Goal: Transaction & Acquisition: Download file/media

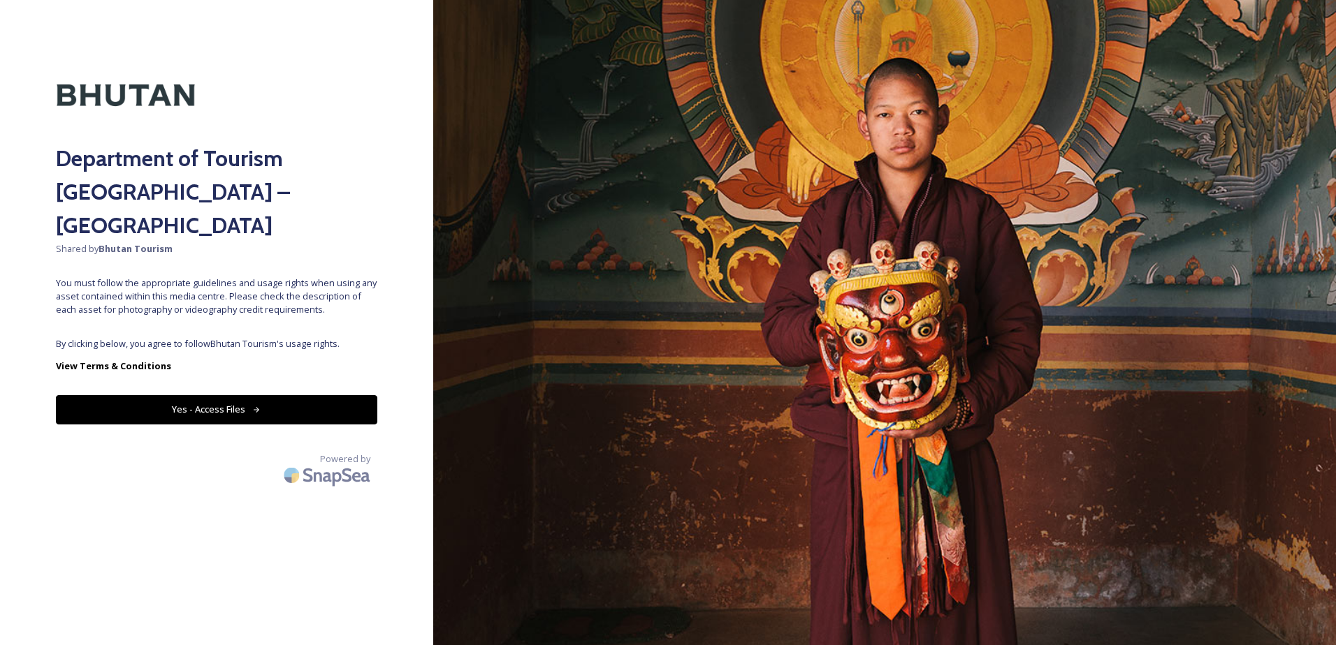
click at [252, 406] on icon at bounding box center [256, 410] width 9 height 9
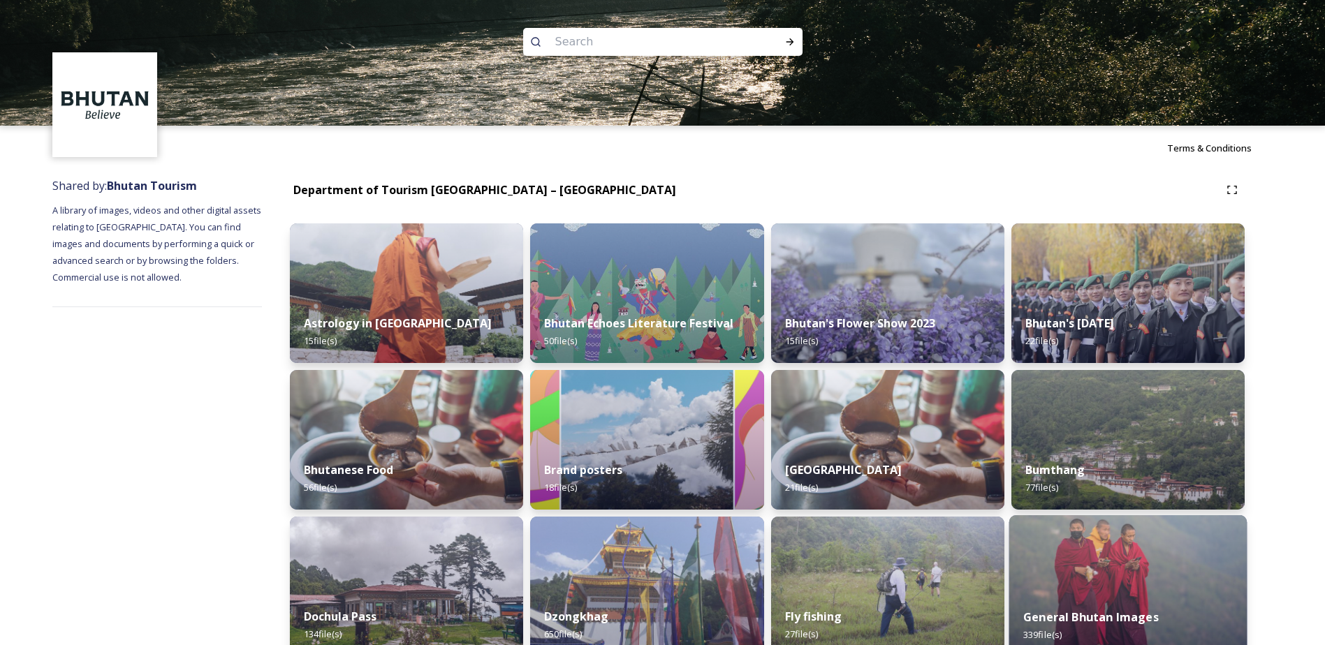
click at [1127, 574] on img at bounding box center [1128, 586] width 238 height 142
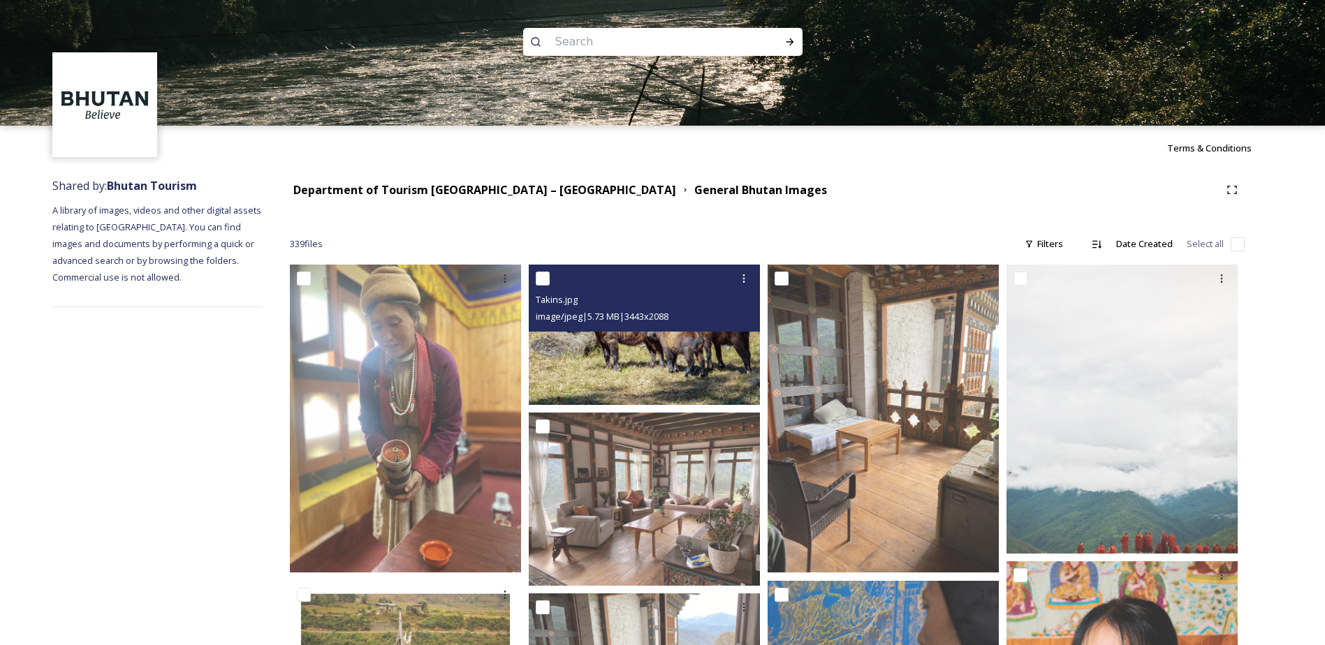
scroll to position [70, 0]
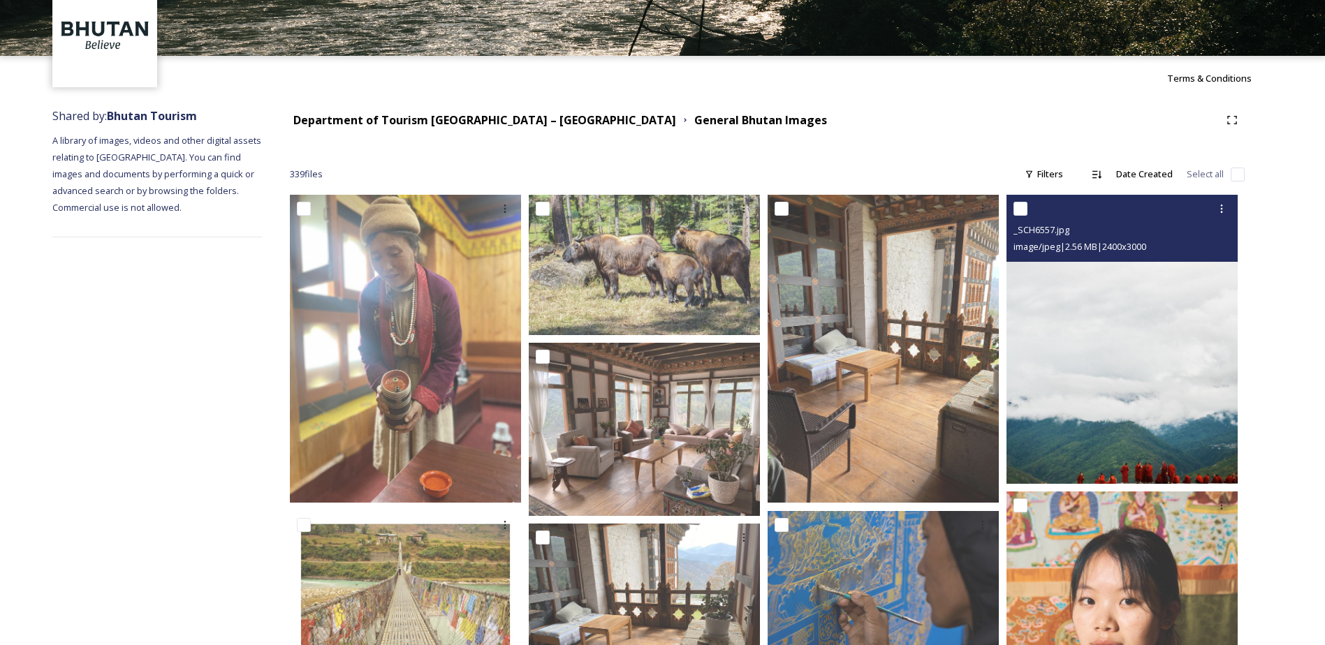
click at [1182, 430] on img at bounding box center [1122, 339] width 231 height 289
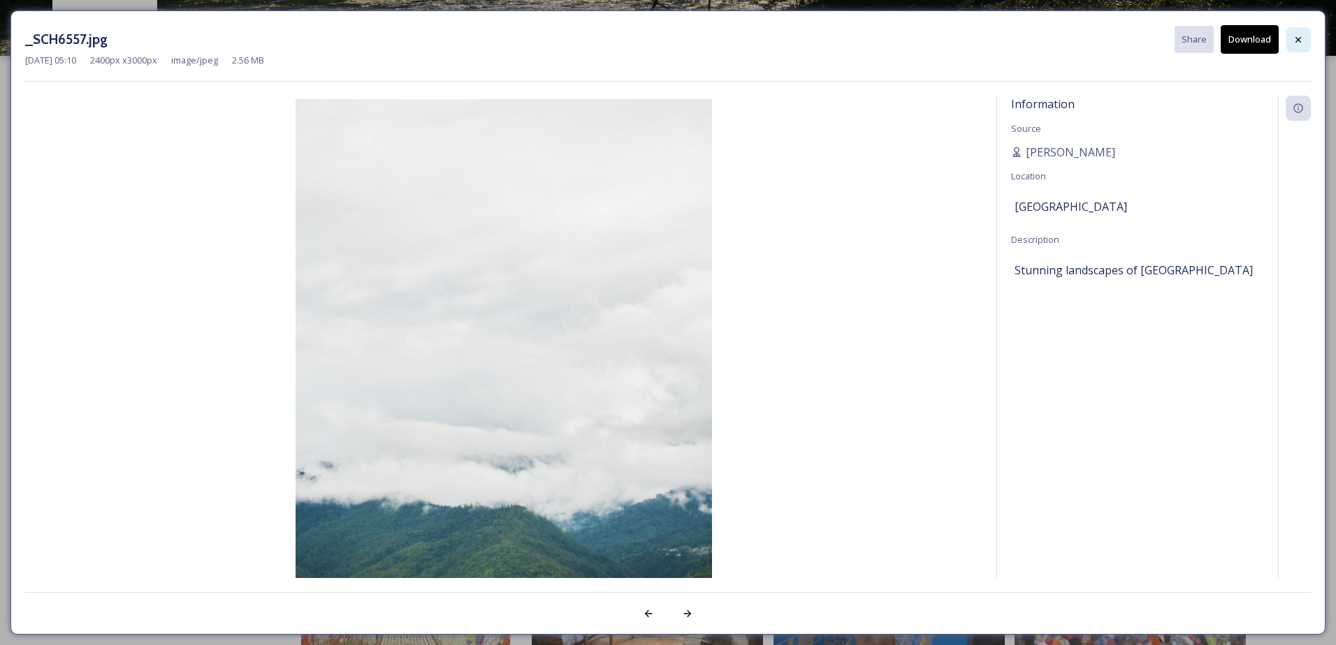
click at [1301, 40] on icon at bounding box center [1297, 39] width 11 height 11
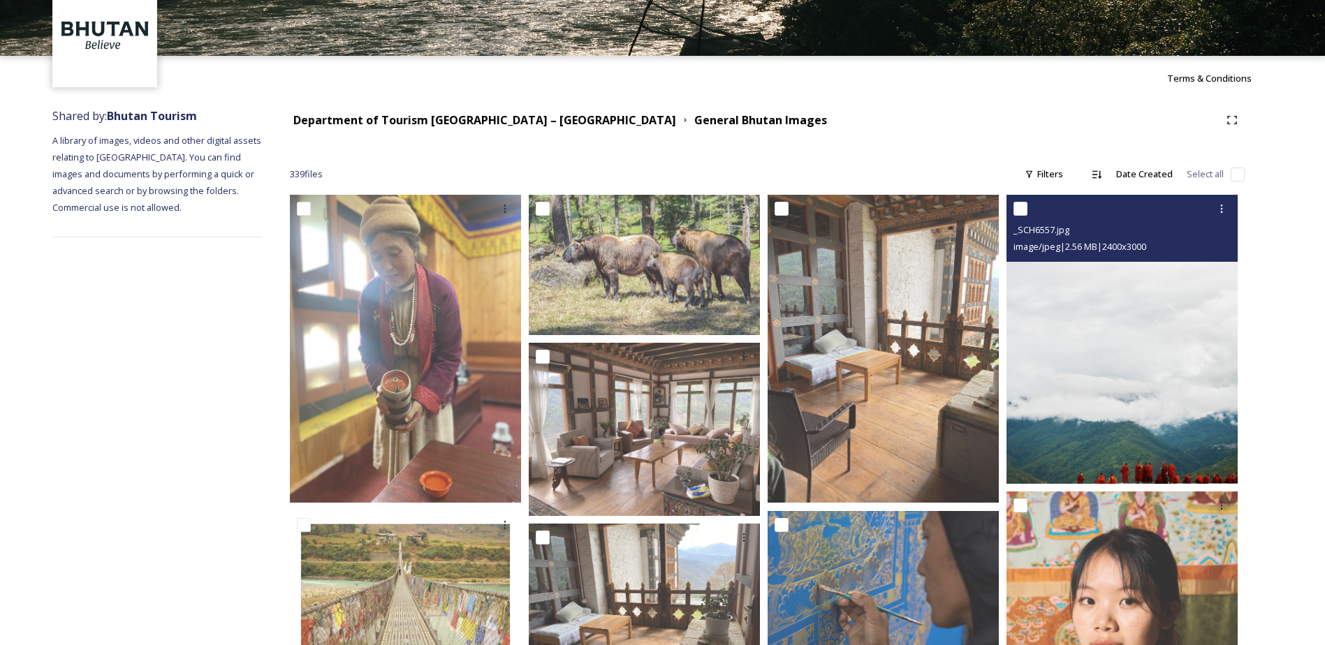
click at [1153, 402] on img at bounding box center [1122, 339] width 231 height 289
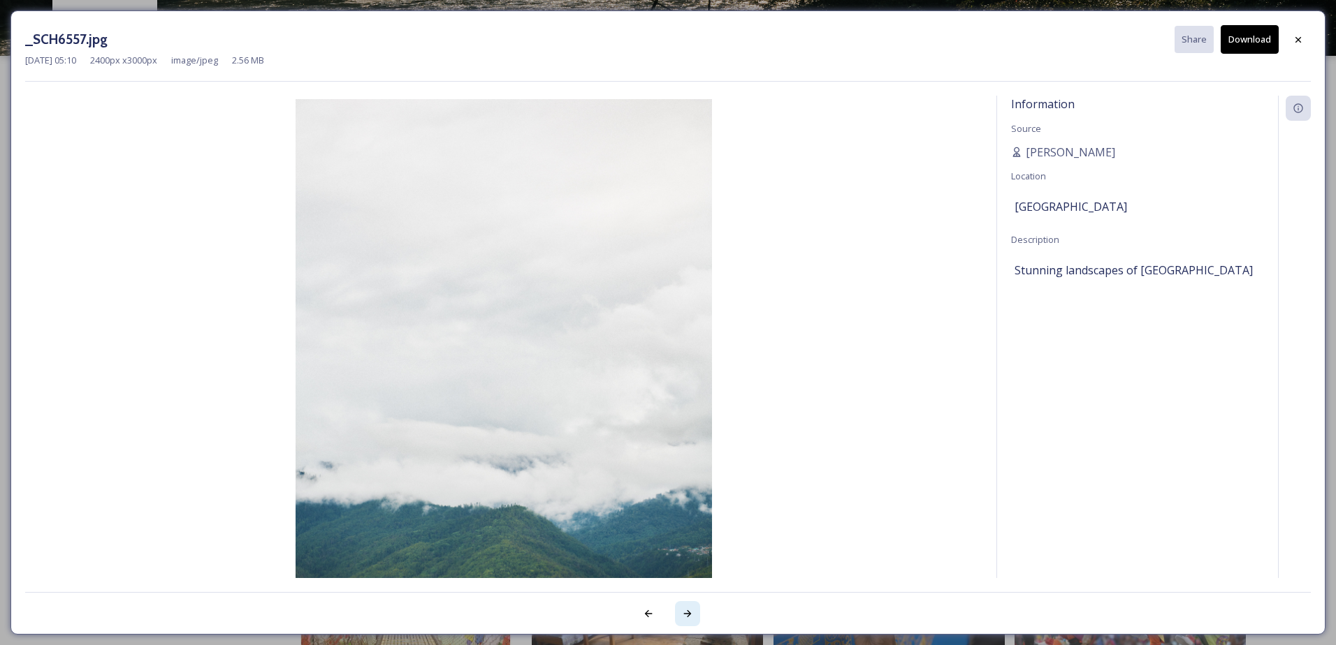
click at [689, 608] on div at bounding box center [687, 613] width 25 height 25
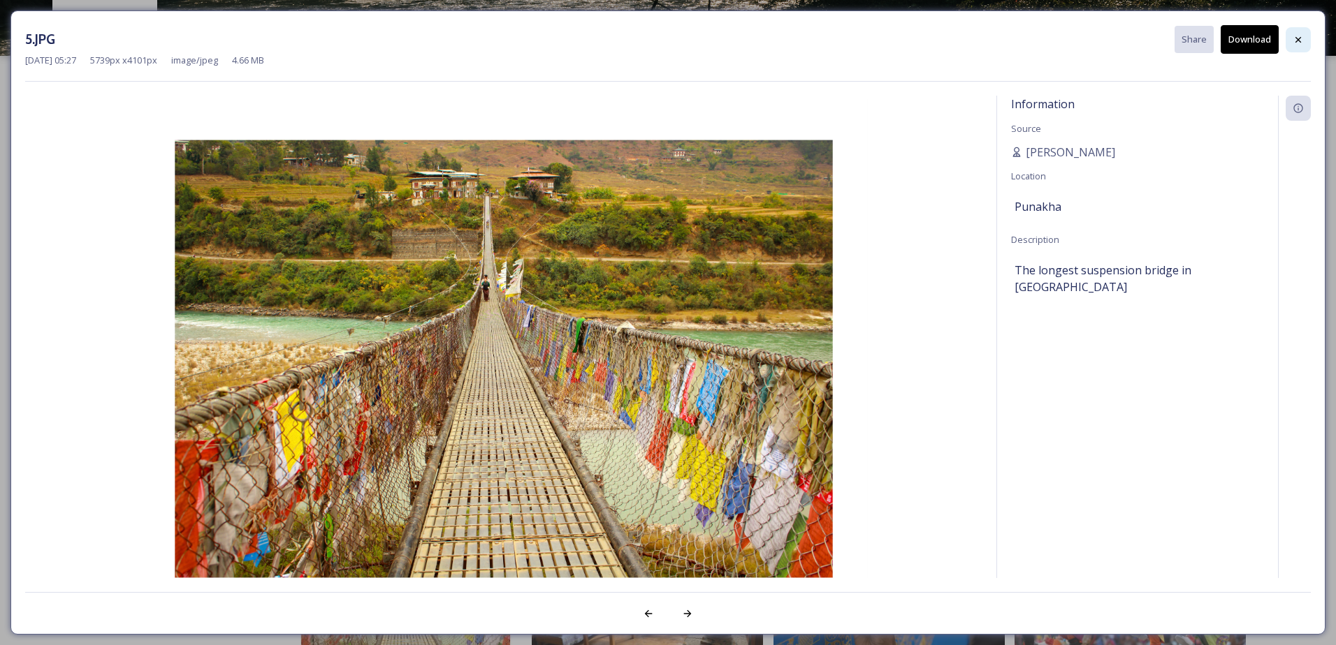
click at [1310, 39] on div at bounding box center [1297, 39] width 25 height 25
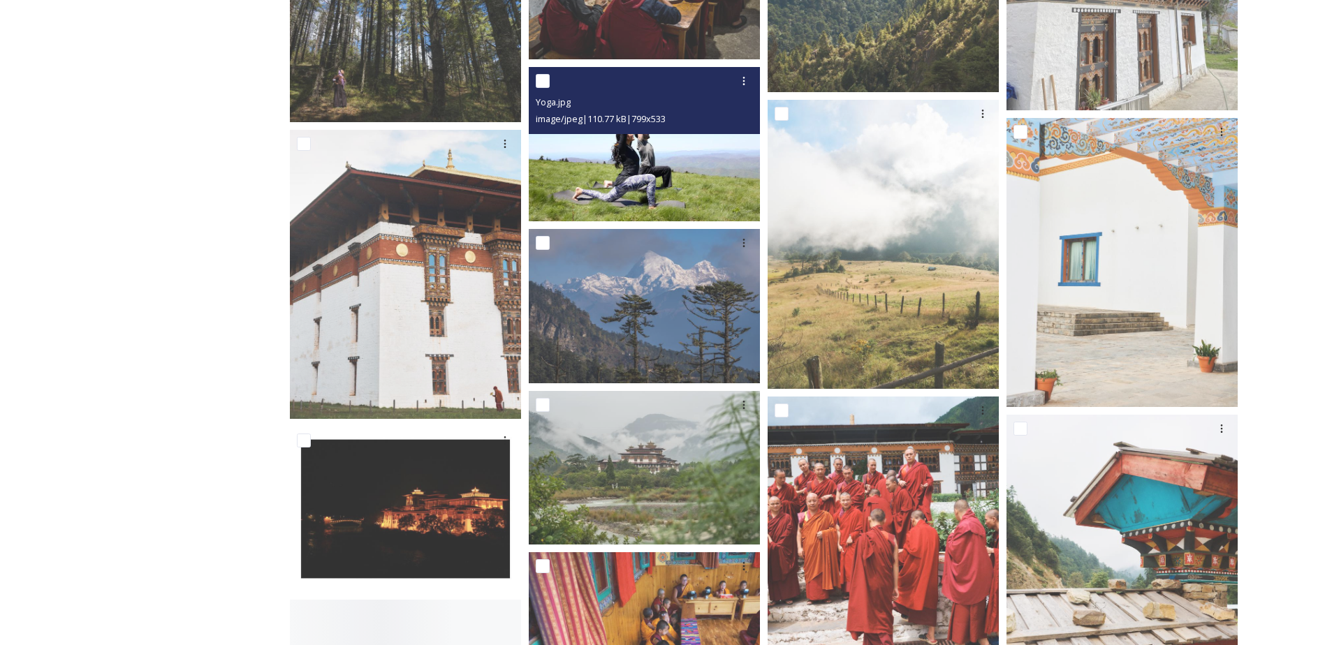
scroll to position [4401, 0]
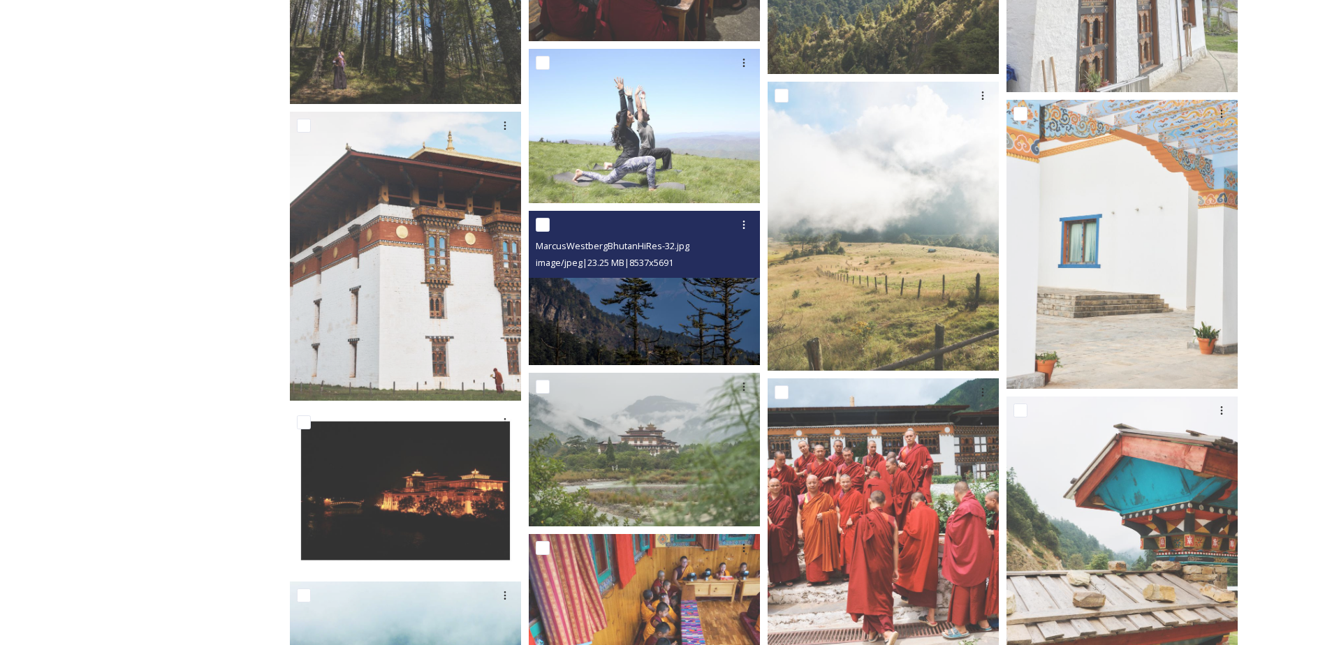
click at [694, 314] on img at bounding box center [644, 288] width 231 height 154
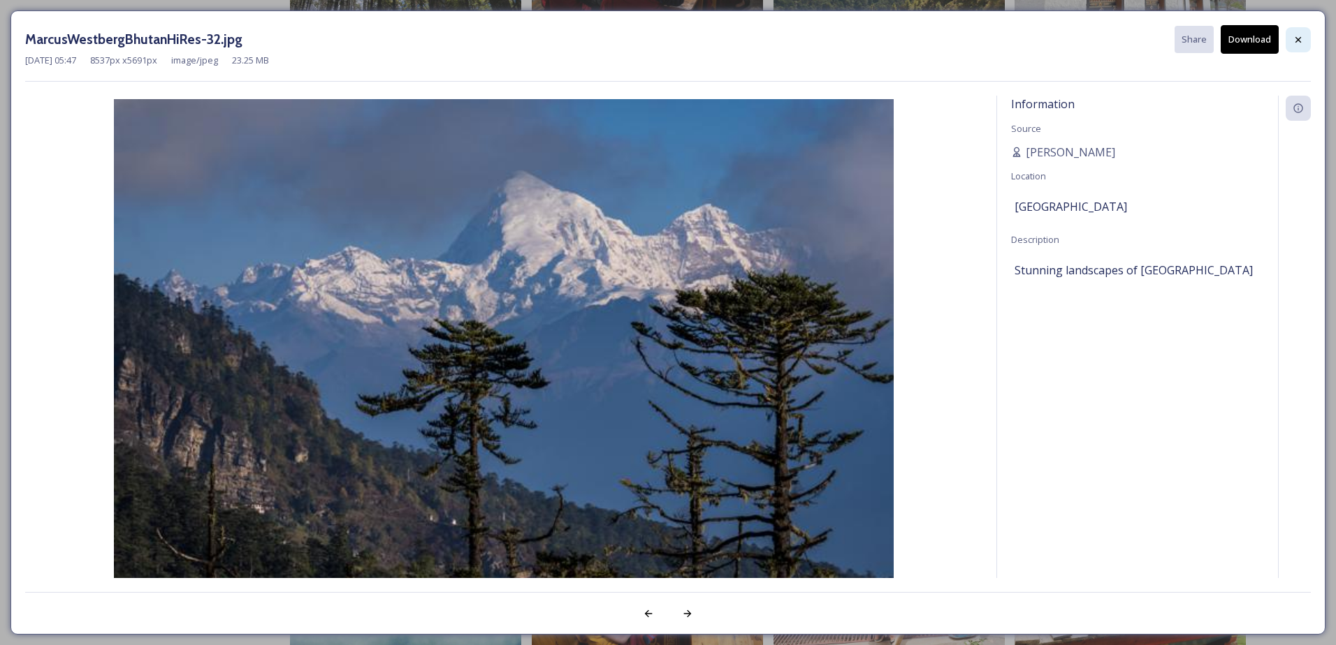
click at [1303, 36] on icon at bounding box center [1297, 39] width 11 height 11
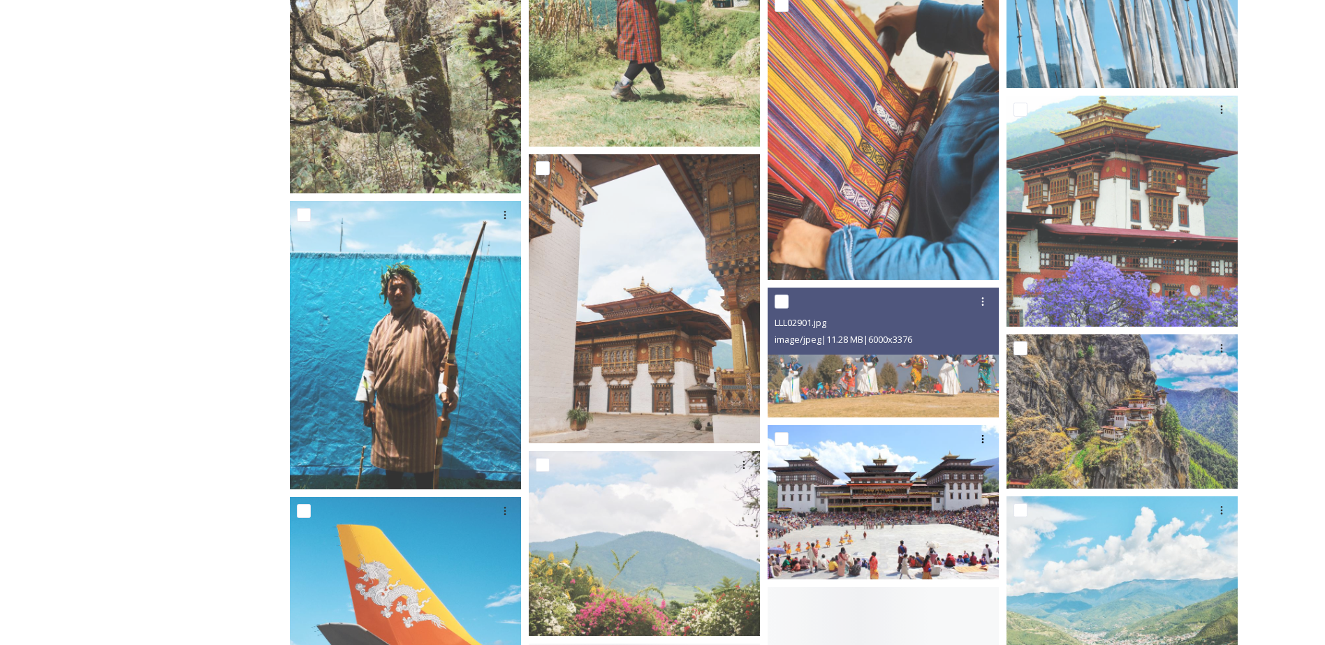
scroll to position [7544, 0]
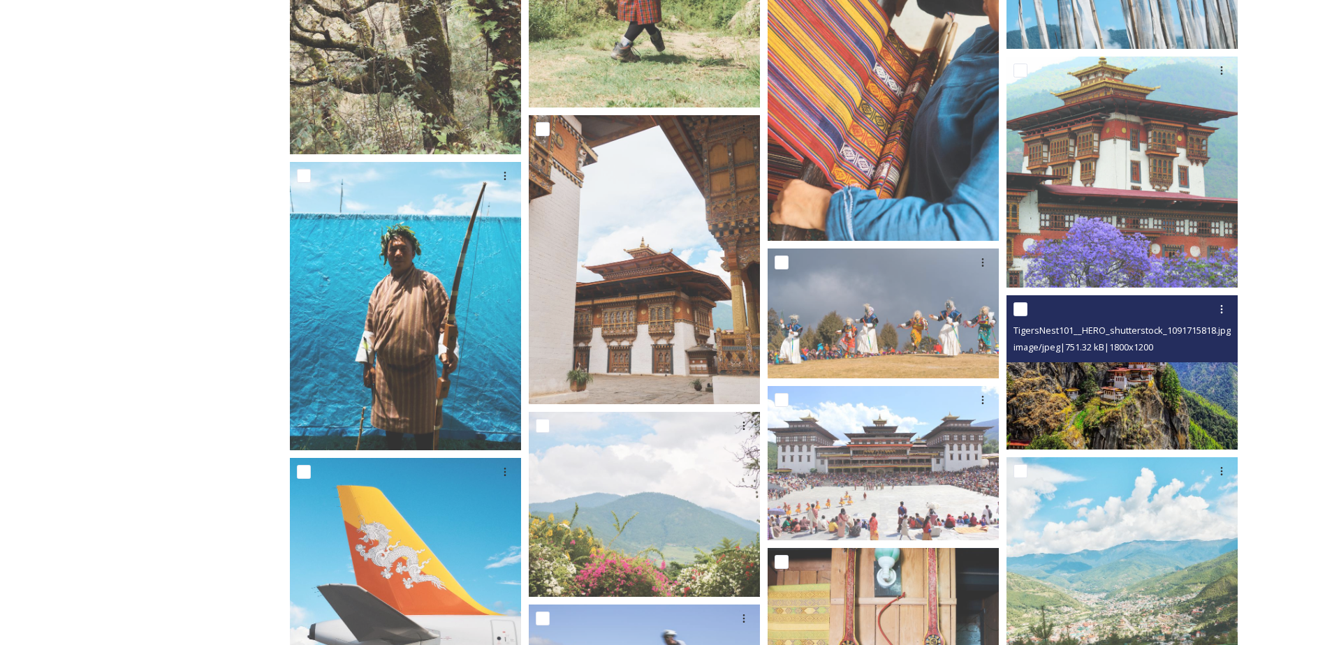
click at [1141, 386] on img at bounding box center [1122, 372] width 231 height 154
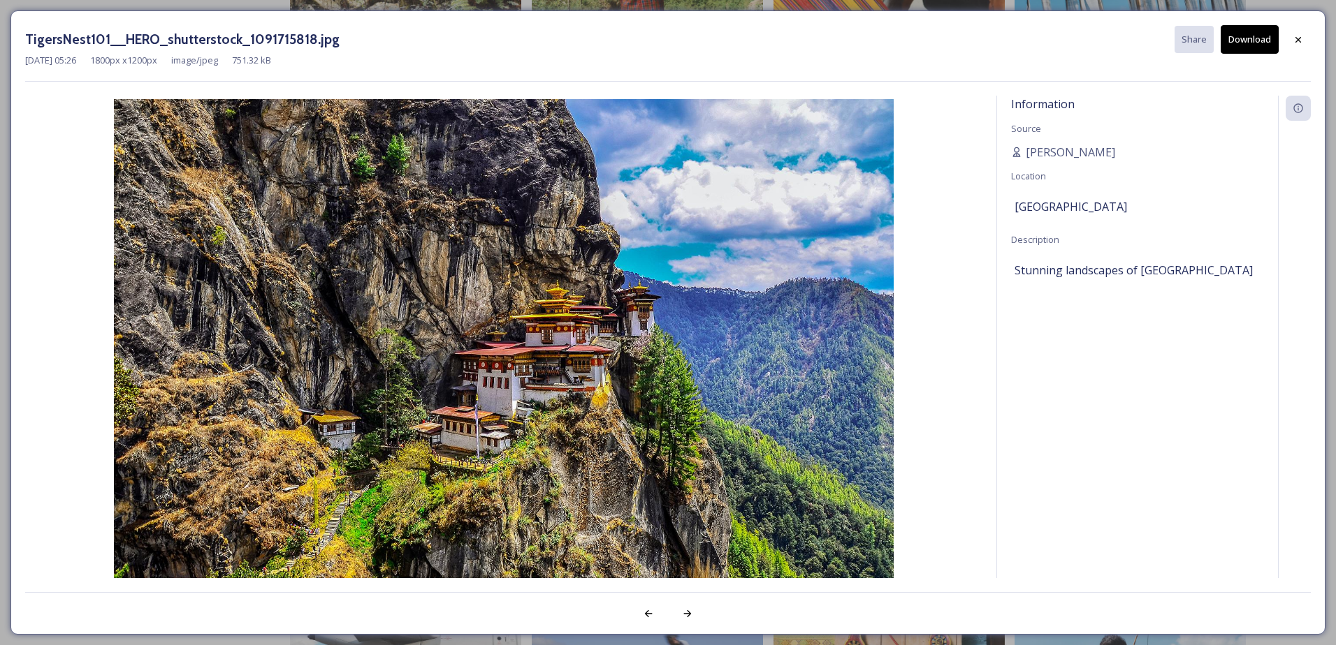
click at [1248, 45] on button "Download" at bounding box center [1249, 39] width 58 height 29
click at [1303, 39] on icon at bounding box center [1297, 39] width 11 height 11
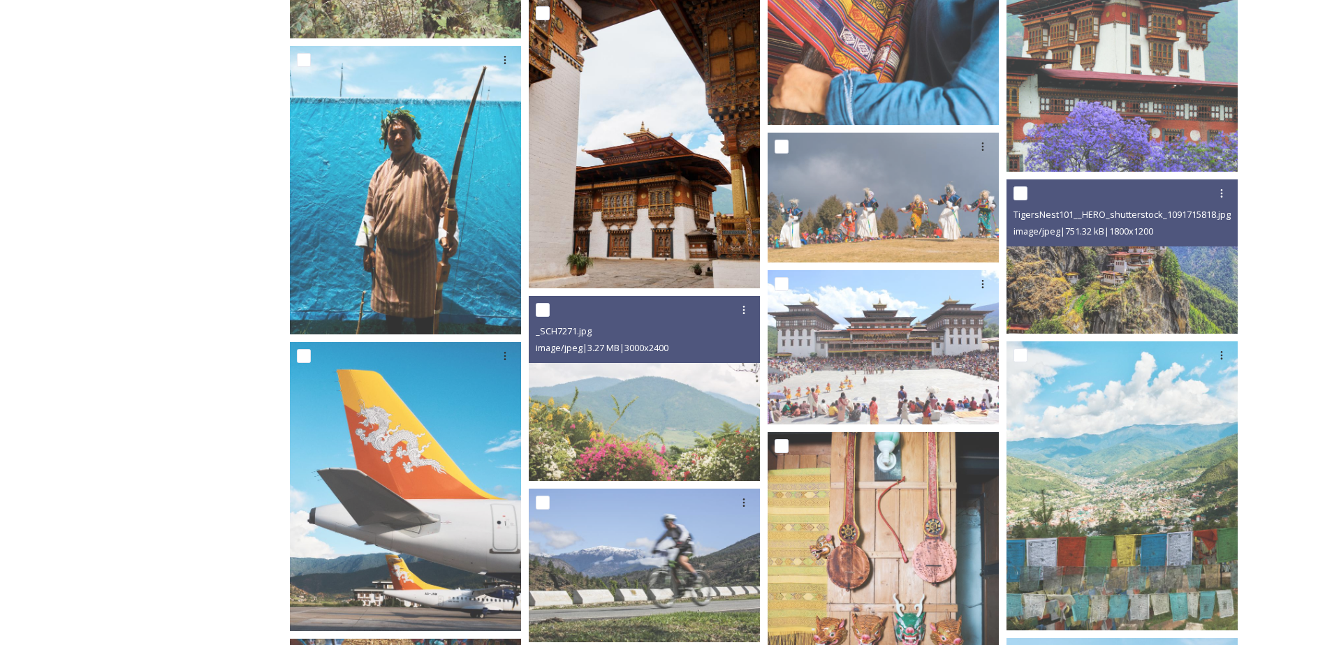
scroll to position [7753, 0]
